Goal: Task Accomplishment & Management: Complete application form

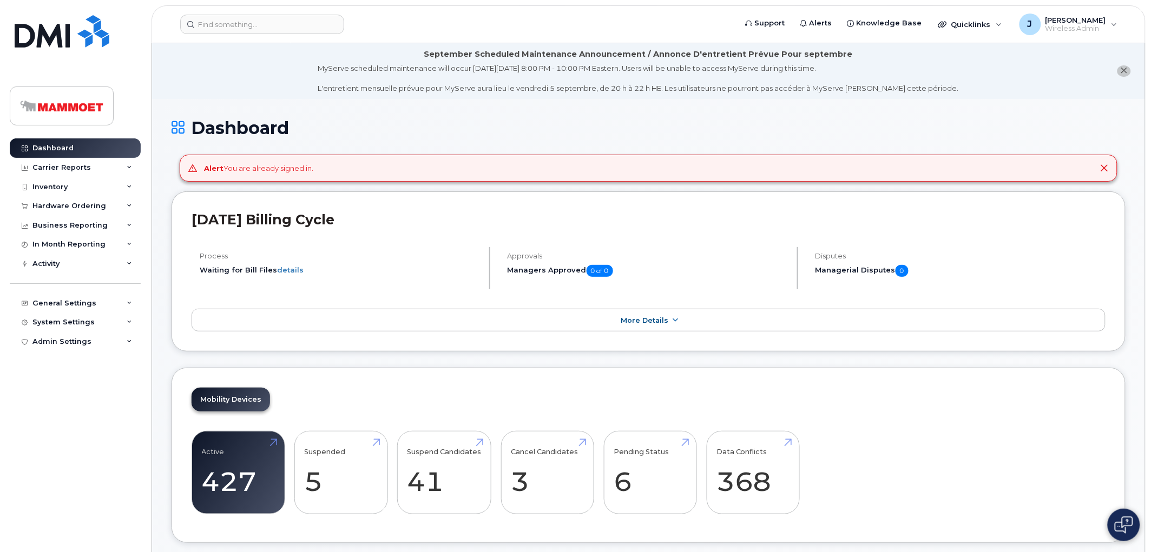
click at [1110, 166] on div "Alert You are already signed in." at bounding box center [649, 169] width 938 height 28
click at [1105, 166] on icon at bounding box center [1104, 168] width 9 height 9
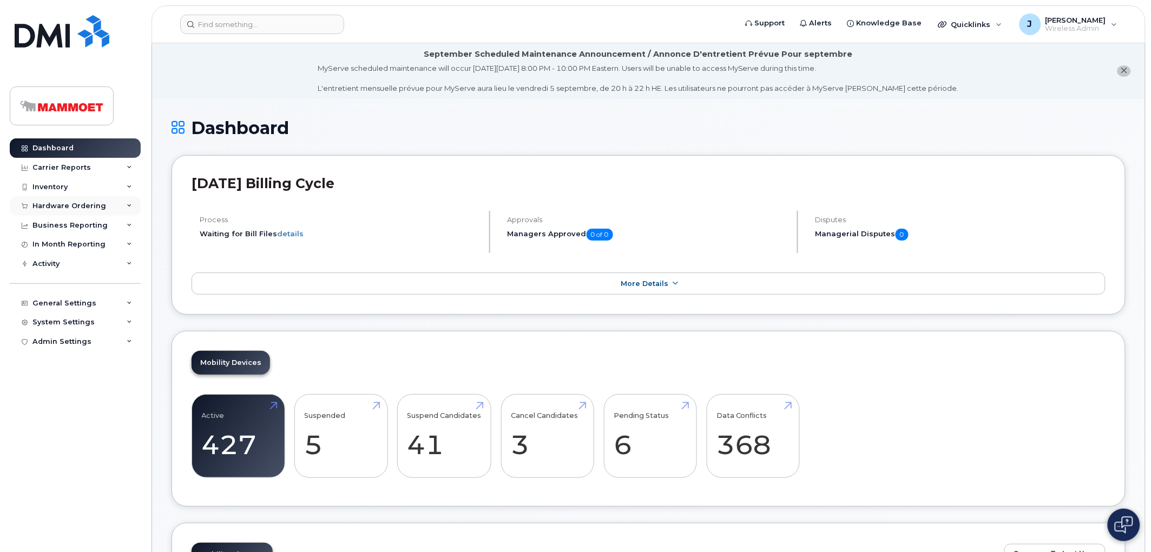
click at [57, 209] on div "Hardware Ordering" at bounding box center [69, 206] width 74 height 9
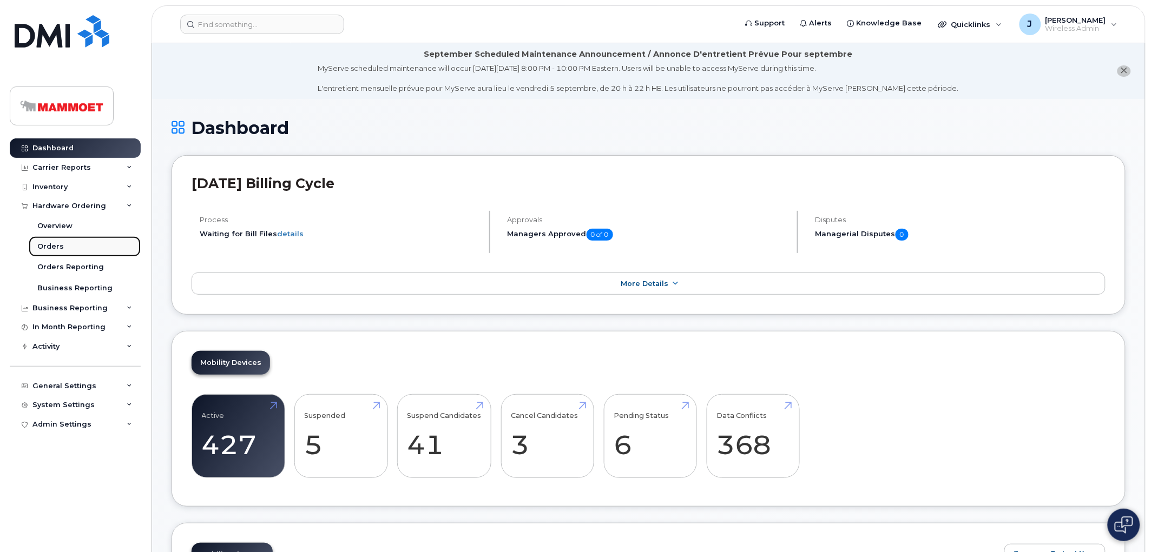
click at [56, 247] on div "Orders" at bounding box center [50, 247] width 27 height 10
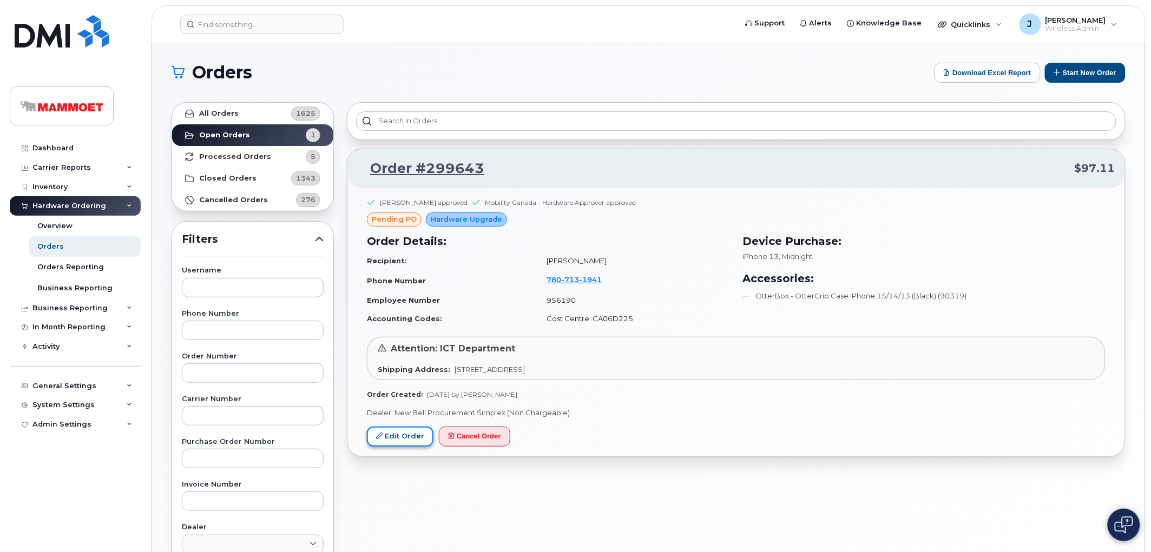
click at [393, 437] on link "Edit Order" at bounding box center [400, 437] width 67 height 20
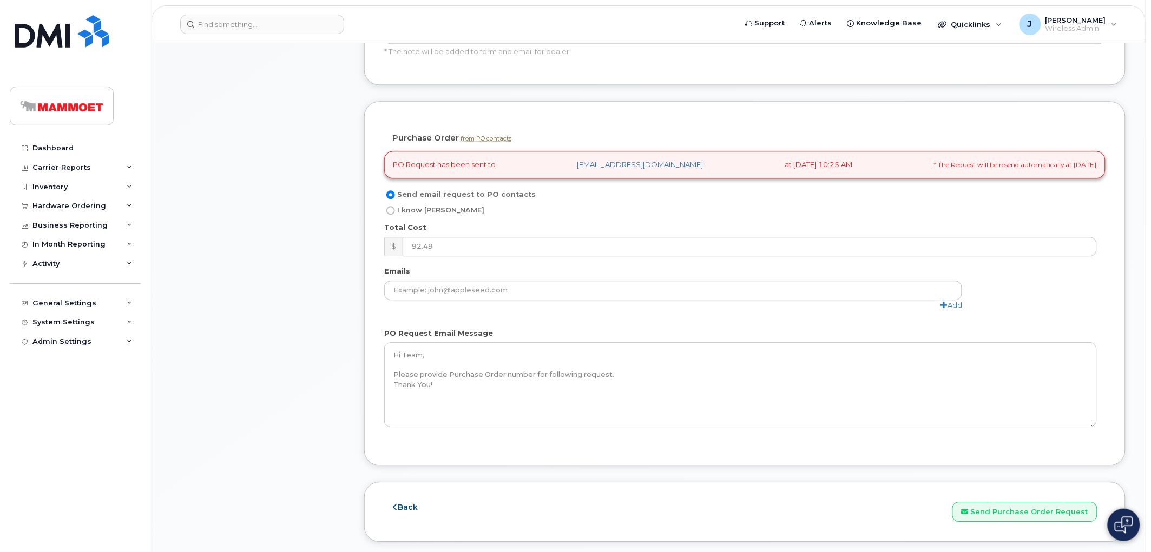
scroll to position [841, 0]
click at [391, 205] on input "I know PO" at bounding box center [390, 209] width 9 height 9
radio input "true"
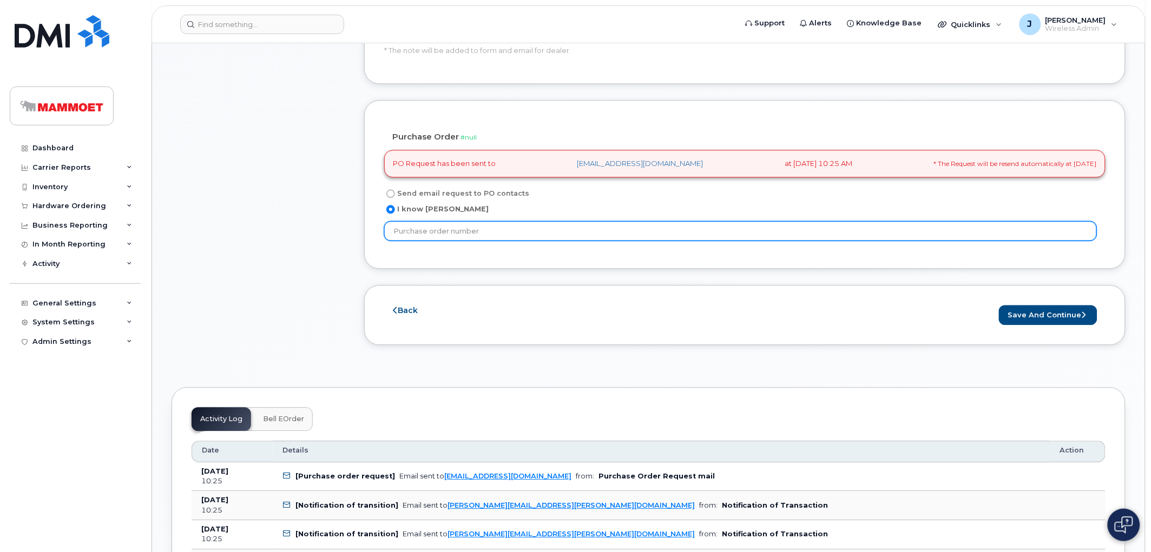
click at [431, 221] on input "text" at bounding box center [740, 230] width 712 height 19
paste input "4511908175"
type input "4511908175"
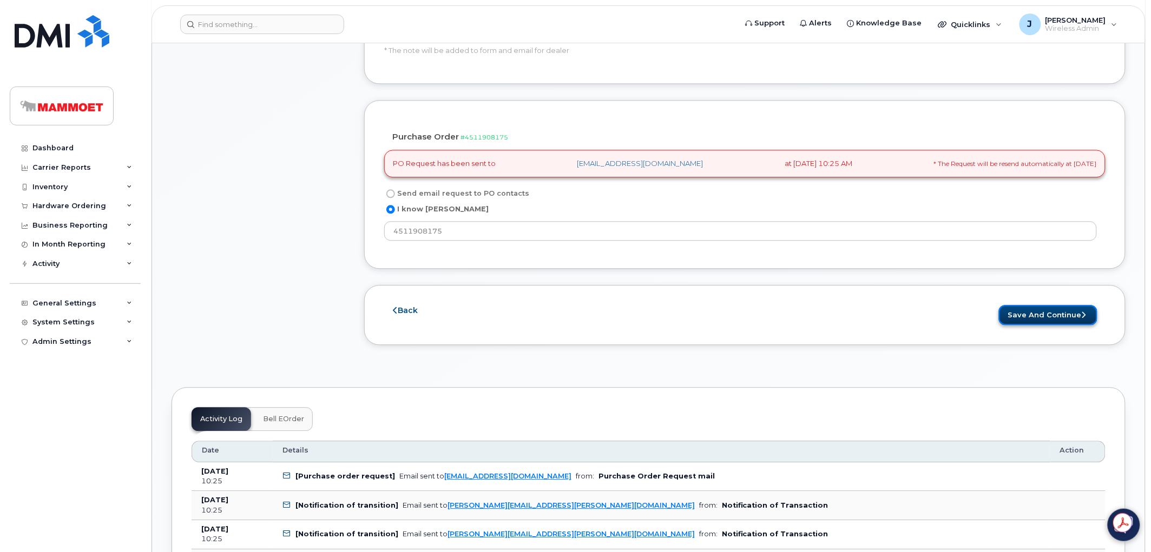
click at [1015, 305] on button "Save and Continue" at bounding box center [1048, 315] width 98 height 20
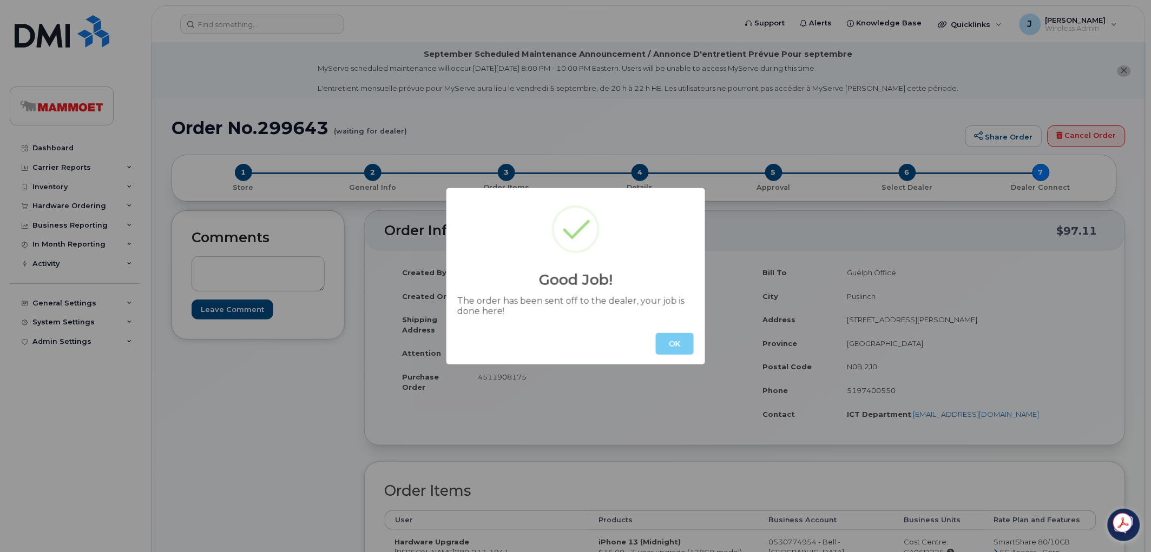
click at [678, 347] on button "OK" at bounding box center [675, 344] width 38 height 22
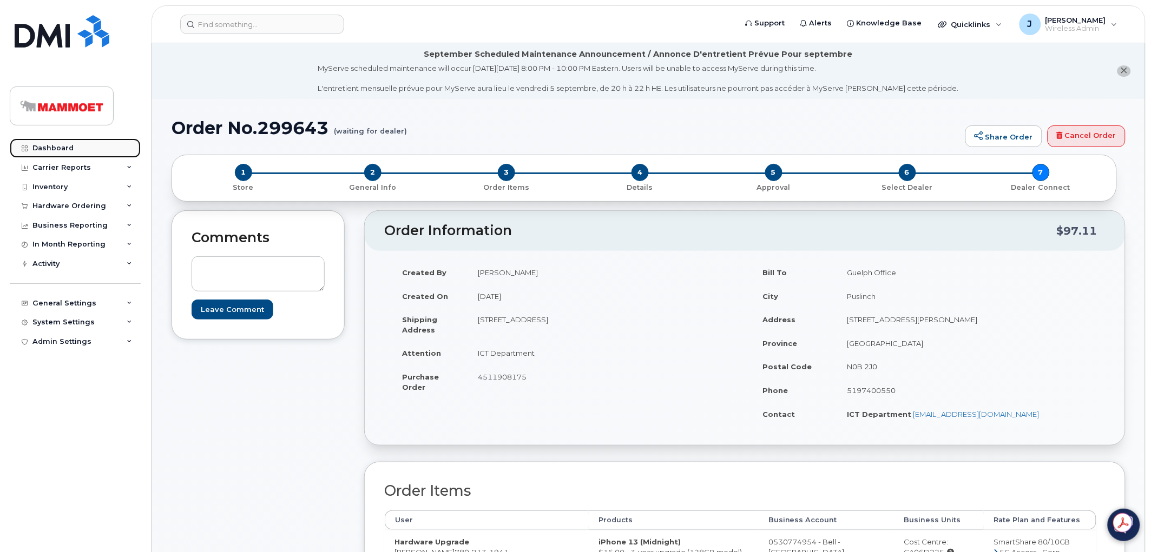
click at [51, 148] on div "Dashboard" at bounding box center [52, 148] width 41 height 9
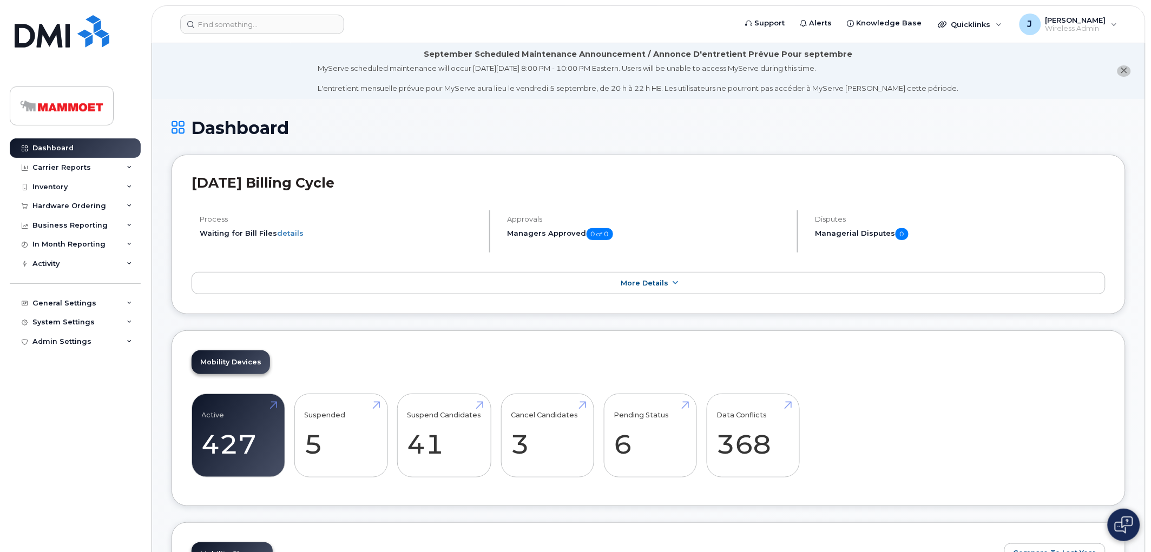
click at [1123, 69] on icon "close notification" at bounding box center [1123, 70] width 7 height 7
